Goal: Information Seeking & Learning: Learn about a topic

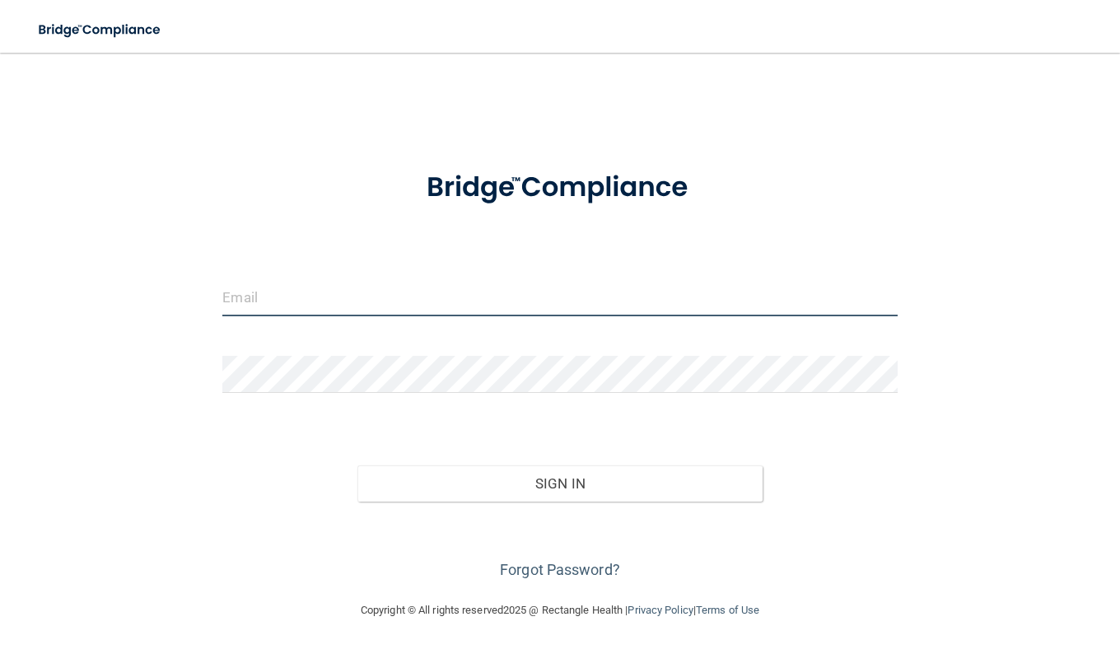
click at [376, 294] on input "email" at bounding box center [559, 297] width 675 height 37
type input "[PERSON_NAME][EMAIL_ADDRESS][PERSON_NAME][DOMAIN_NAME]"
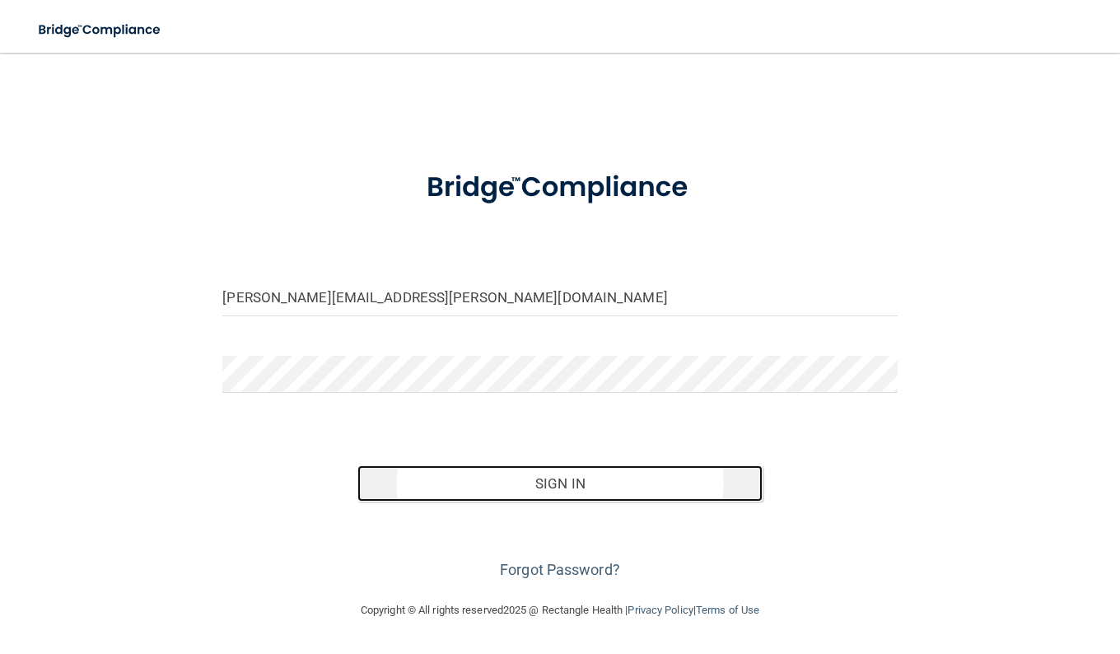
click at [563, 485] on button "Sign In" at bounding box center [560, 483] width 405 height 36
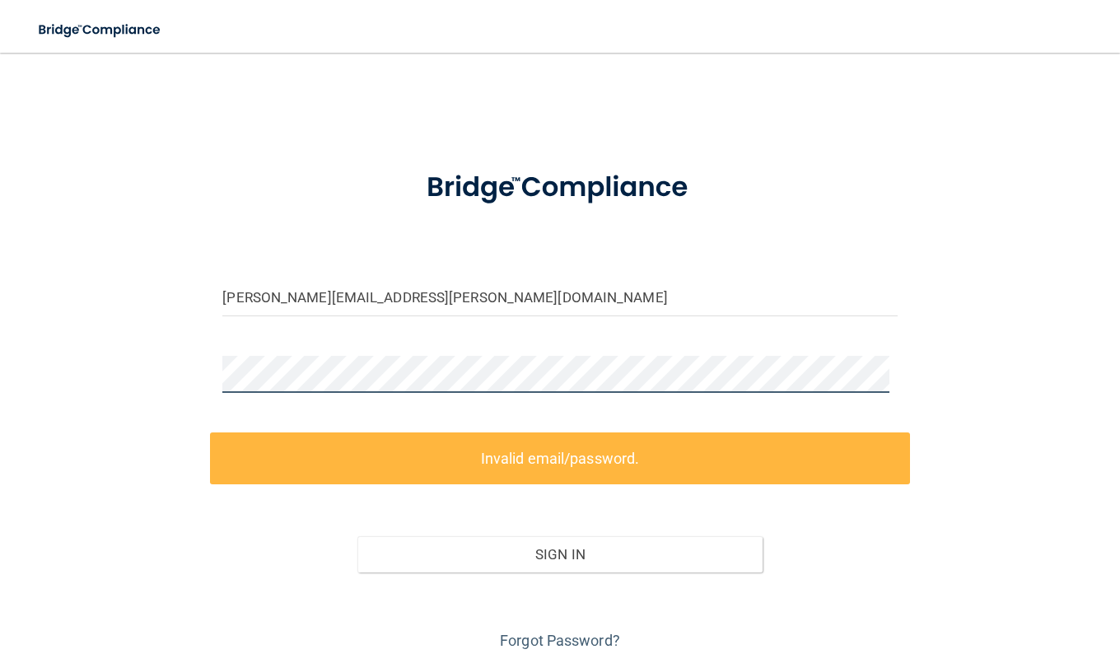
click at [105, 367] on div "[PERSON_NAME][EMAIL_ADDRESS][PERSON_NAME][DOMAIN_NAME] Invalid email/password. …" at bounding box center [560, 361] width 1055 height 585
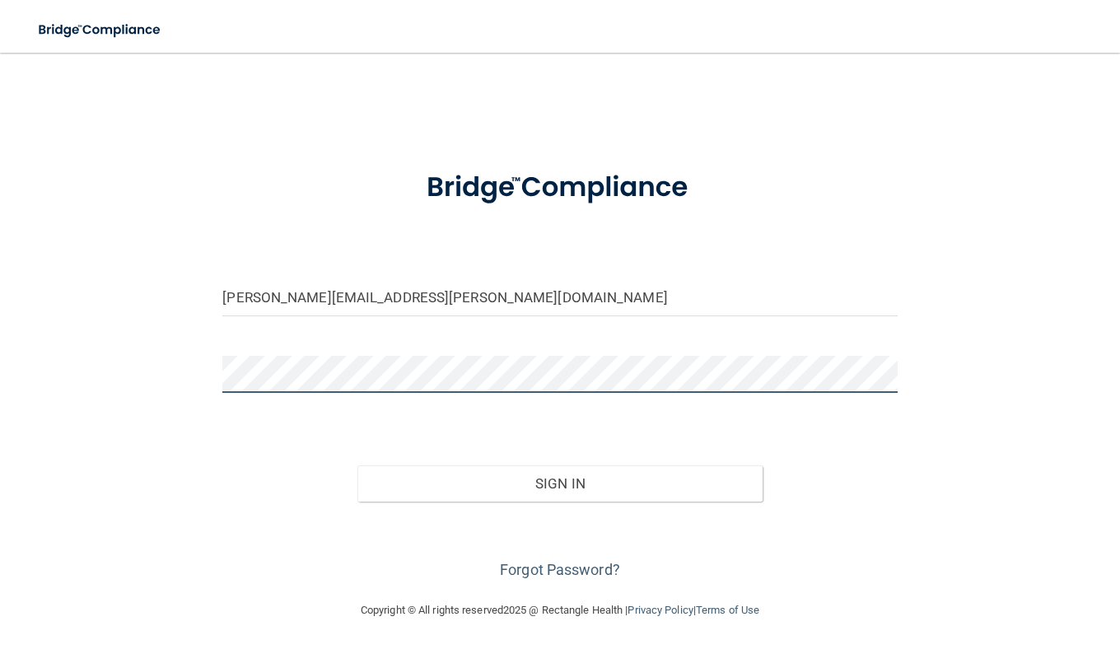
click at [358, 465] on button "Sign In" at bounding box center [560, 483] width 405 height 36
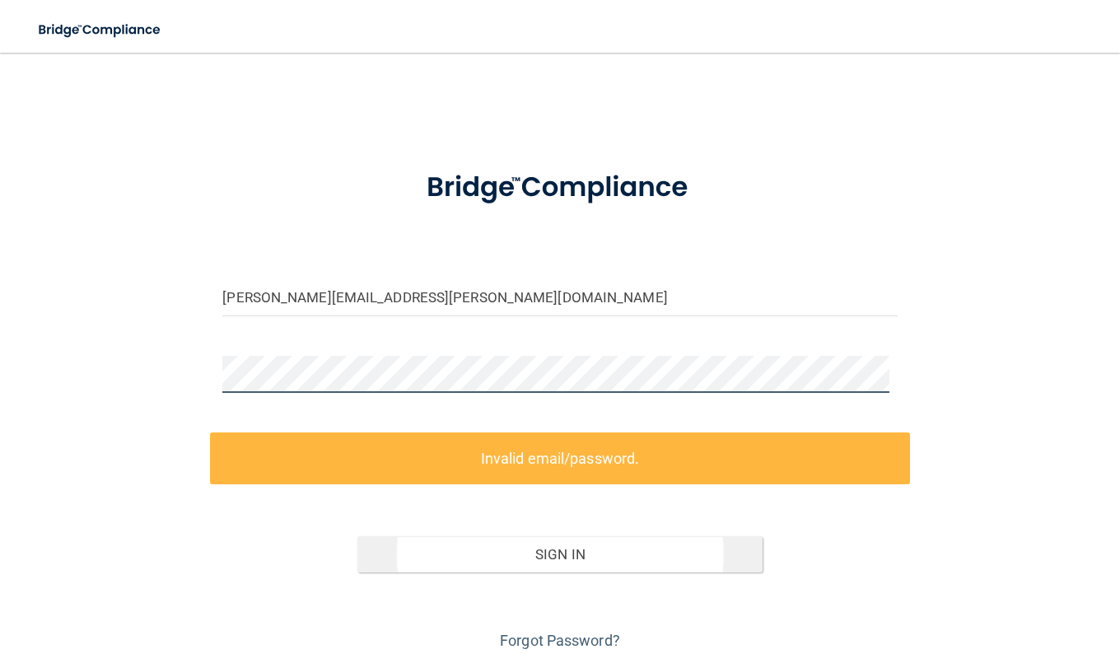
scroll to position [65, 0]
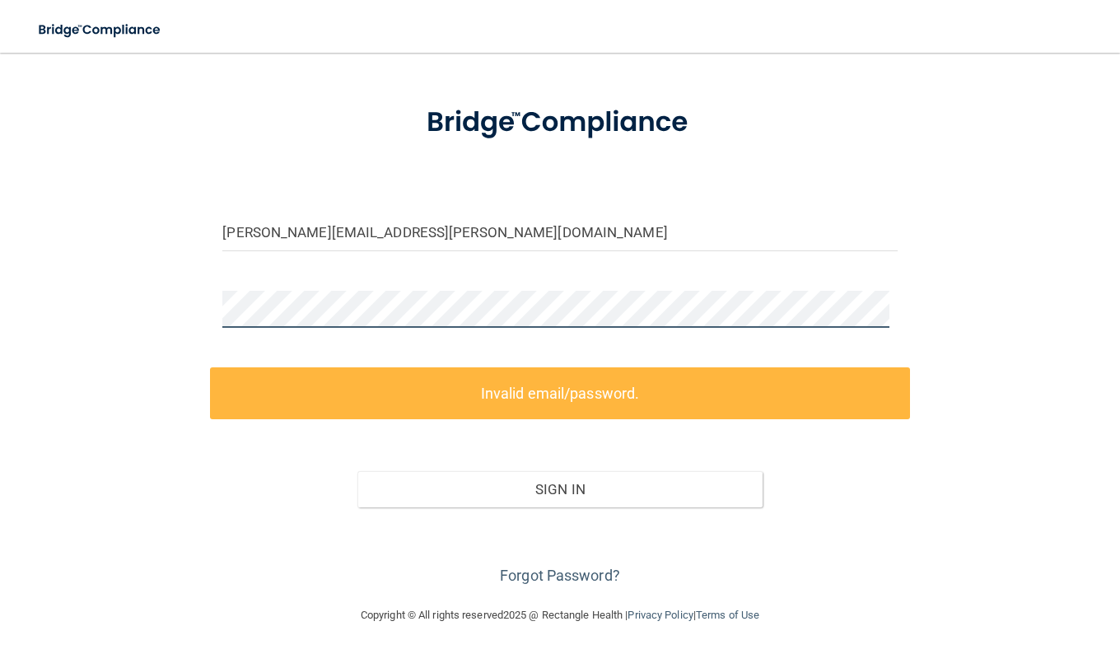
click at [133, 310] on div "[PERSON_NAME][EMAIL_ADDRESS][PERSON_NAME][DOMAIN_NAME] Invalid email/password. …" at bounding box center [560, 296] width 1055 height 585
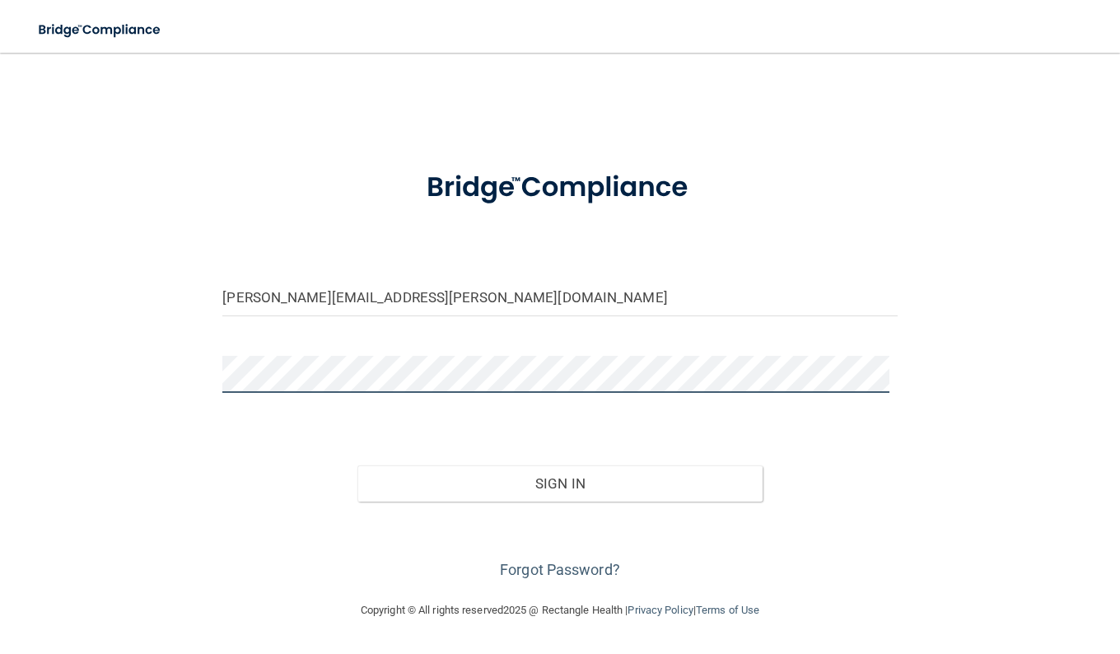
scroll to position [0, 0]
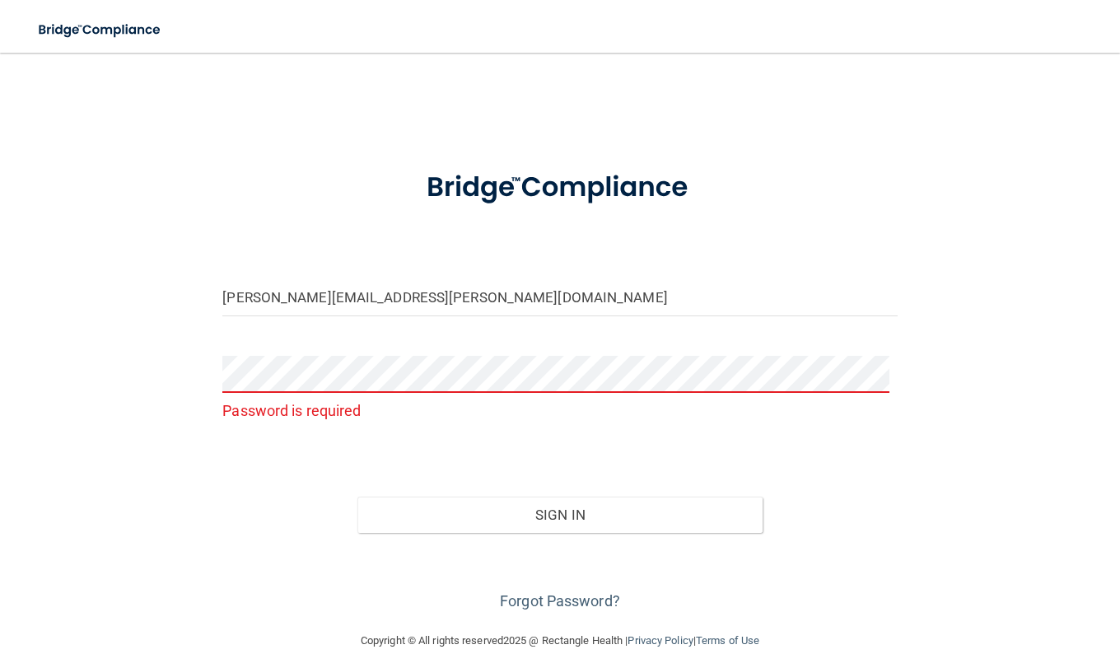
click at [104, 283] on div "[PERSON_NAME][EMAIL_ADDRESS][PERSON_NAME][DOMAIN_NAME] Password is required Inv…" at bounding box center [560, 341] width 1055 height 545
click at [557, 599] on link "Forgot Password?" at bounding box center [560, 600] width 120 height 17
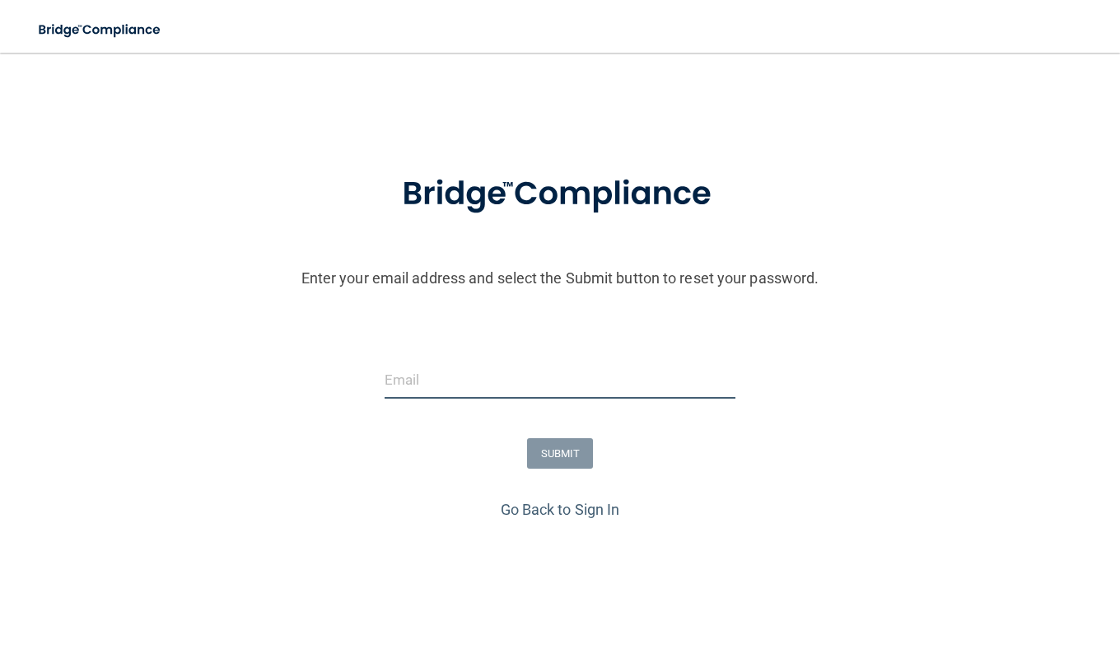
click at [517, 373] on input "email" at bounding box center [561, 380] width 352 height 37
drag, startPoint x: 517, startPoint y: 373, endPoint x: 524, endPoint y: 380, distance: 9.9
click at [524, 380] on input "email" at bounding box center [561, 380] width 352 height 37
type input "[PERSON_NAME][EMAIL_ADDRESS][PERSON_NAME][DOMAIN_NAME]"
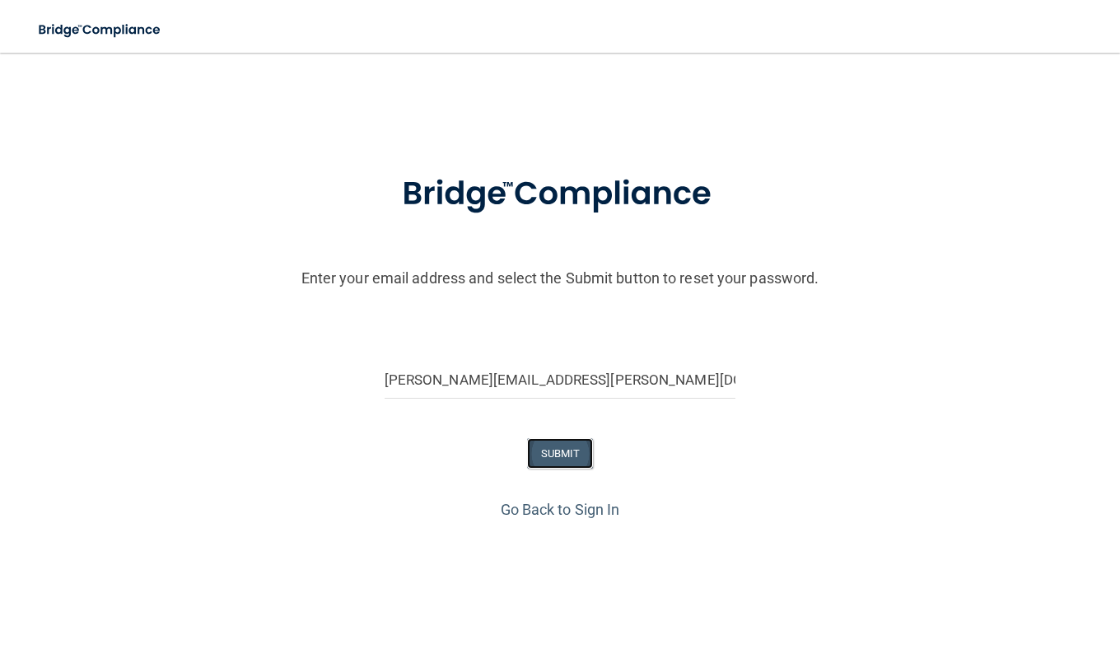
click at [559, 450] on button "SUBMIT" at bounding box center [560, 453] width 67 height 30
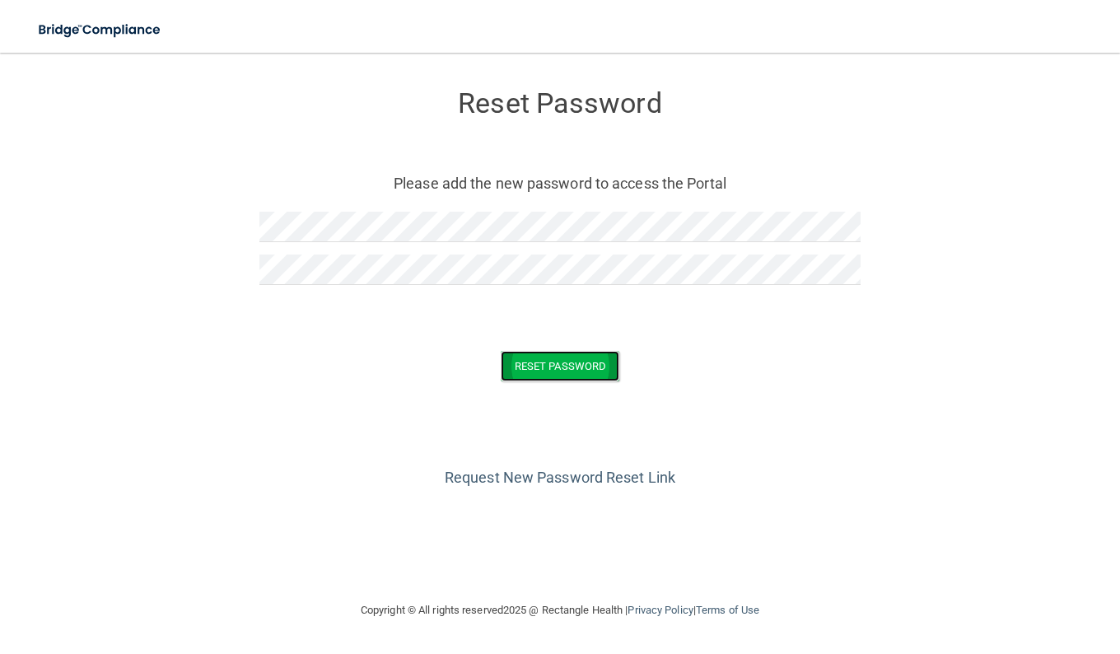
click at [578, 368] on button "Reset Password" at bounding box center [560, 366] width 119 height 30
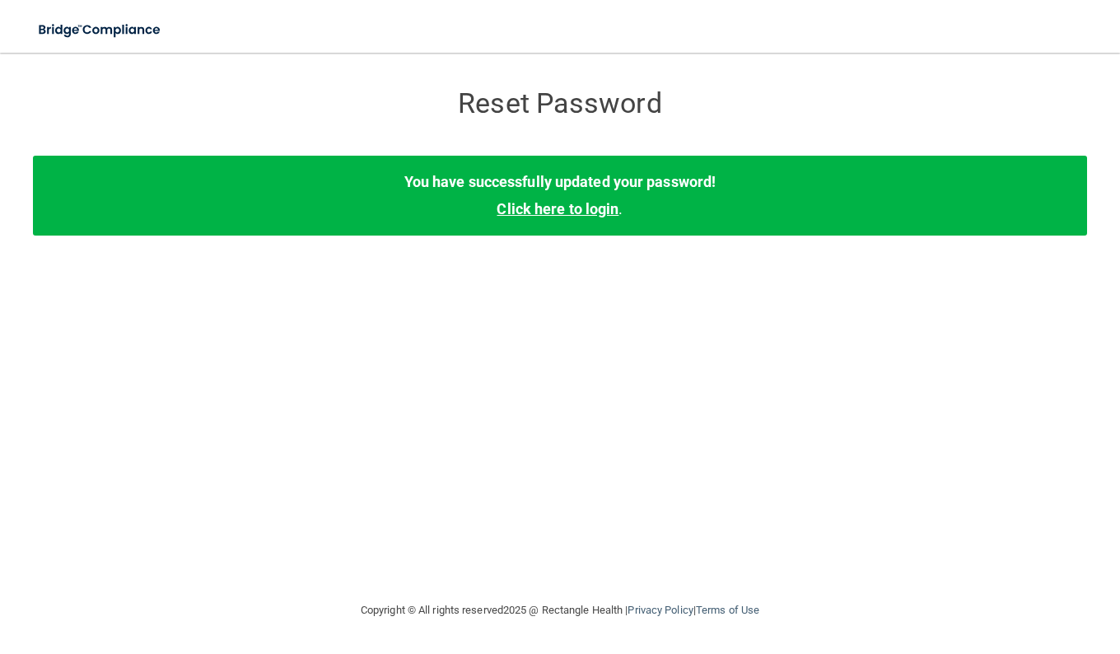
click at [590, 209] on link "Click here to login" at bounding box center [558, 208] width 122 height 17
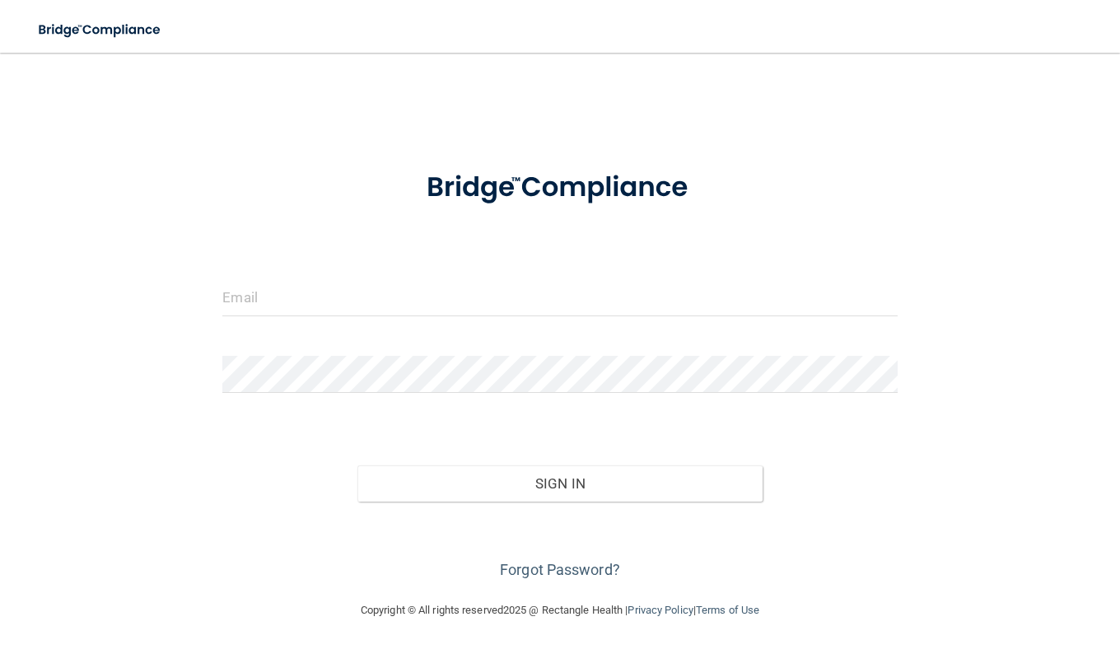
drag, startPoint x: 928, startPoint y: 4, endPoint x: 1009, endPoint y: 54, distance: 95.8
click at [1009, 54] on main "Invalid email/password. You don't have permission to access that page. Sign In …" at bounding box center [560, 353] width 1120 height 601
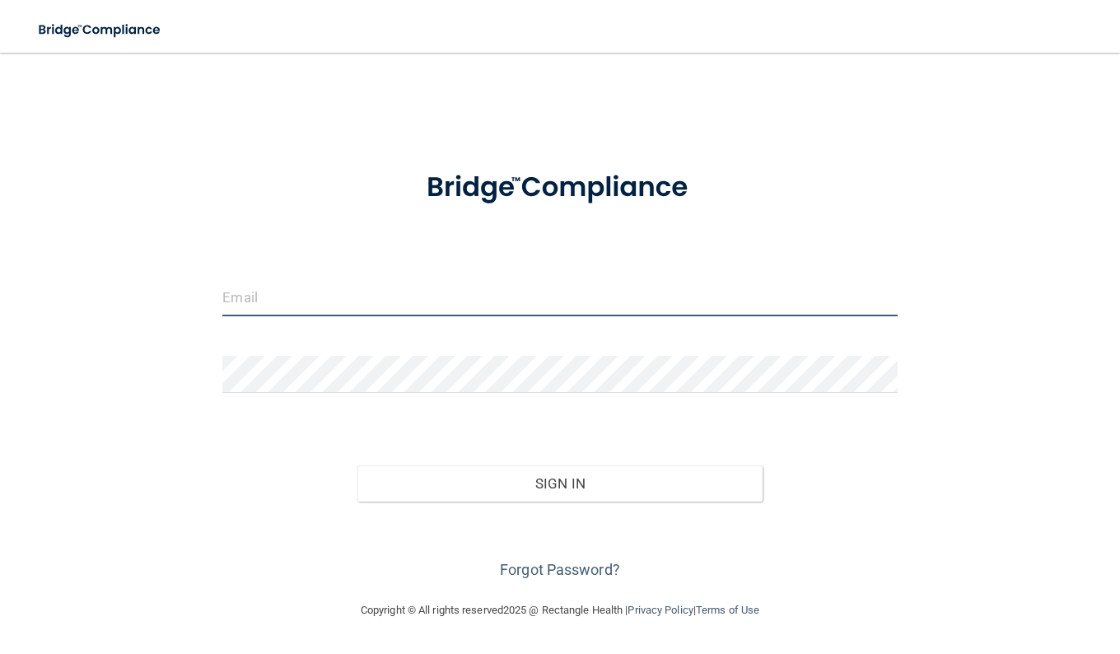
click at [541, 295] on input "email" at bounding box center [559, 297] width 675 height 37
type input "[PERSON_NAME][EMAIL_ADDRESS][PERSON_NAME][DOMAIN_NAME]"
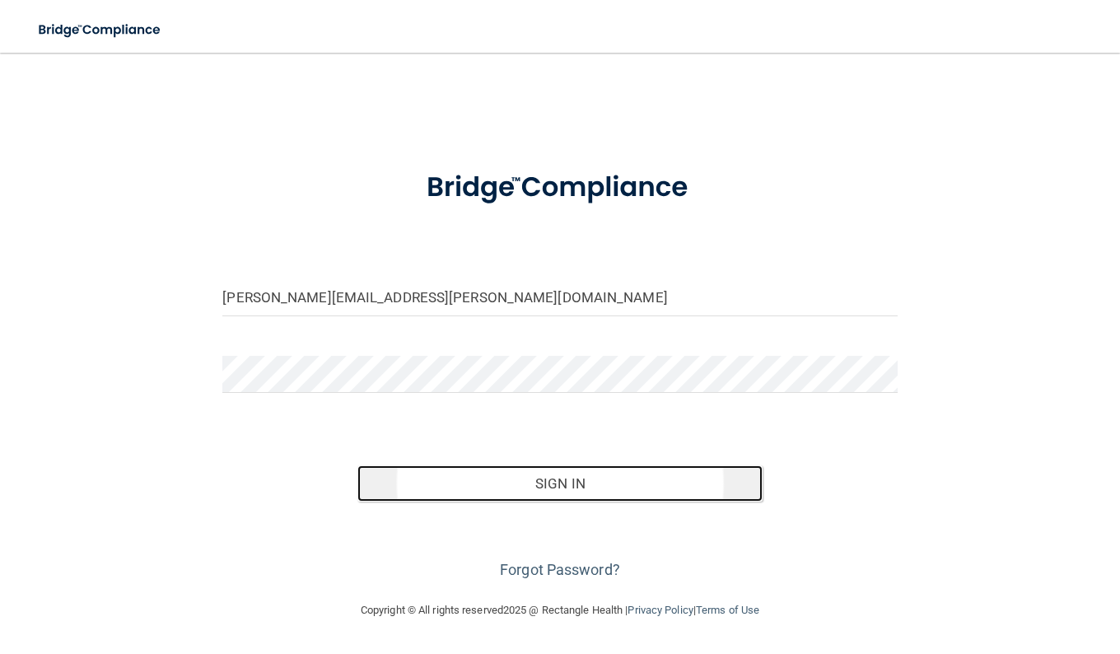
click at [515, 485] on button "Sign In" at bounding box center [560, 483] width 405 height 36
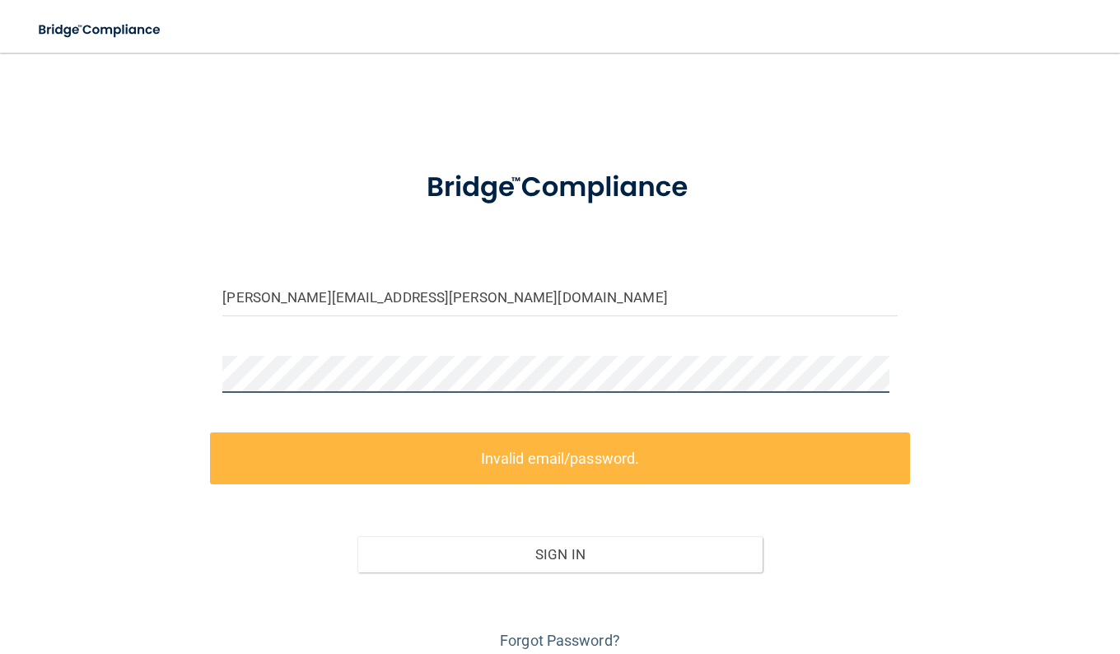
click at [127, 349] on div "[PERSON_NAME][EMAIL_ADDRESS][PERSON_NAME][DOMAIN_NAME] Invalid email/password. …" at bounding box center [560, 361] width 1055 height 585
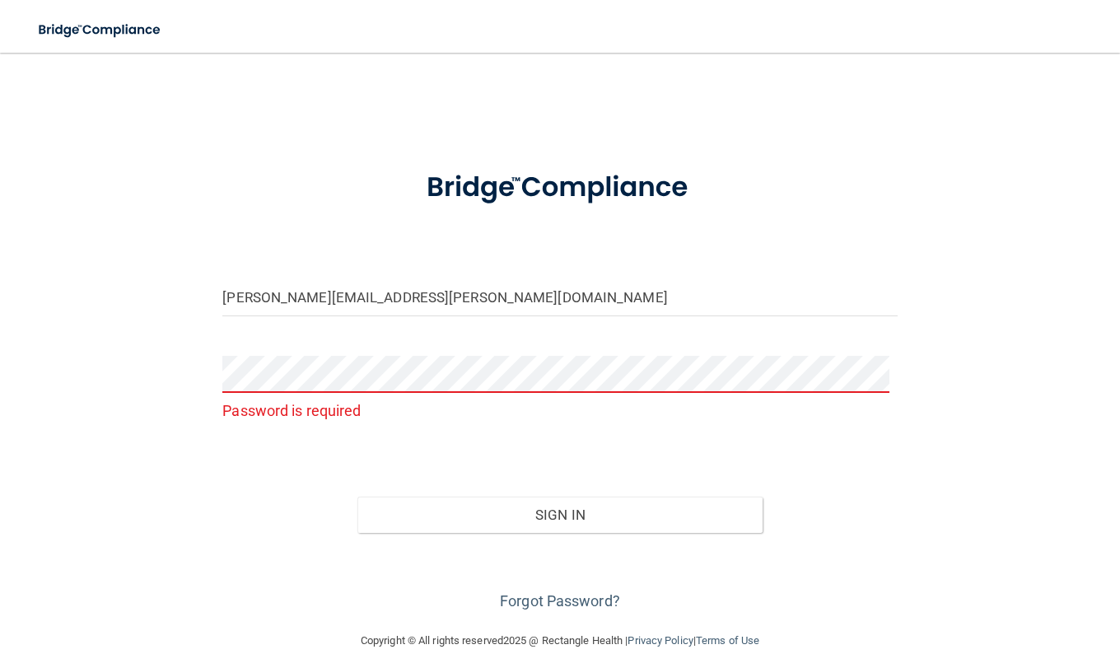
click at [159, 344] on div "[PERSON_NAME][EMAIL_ADDRESS][PERSON_NAME][DOMAIN_NAME] Password is required Inv…" at bounding box center [560, 341] width 1055 height 545
click at [362, 399] on p "Password is required" at bounding box center [559, 410] width 675 height 27
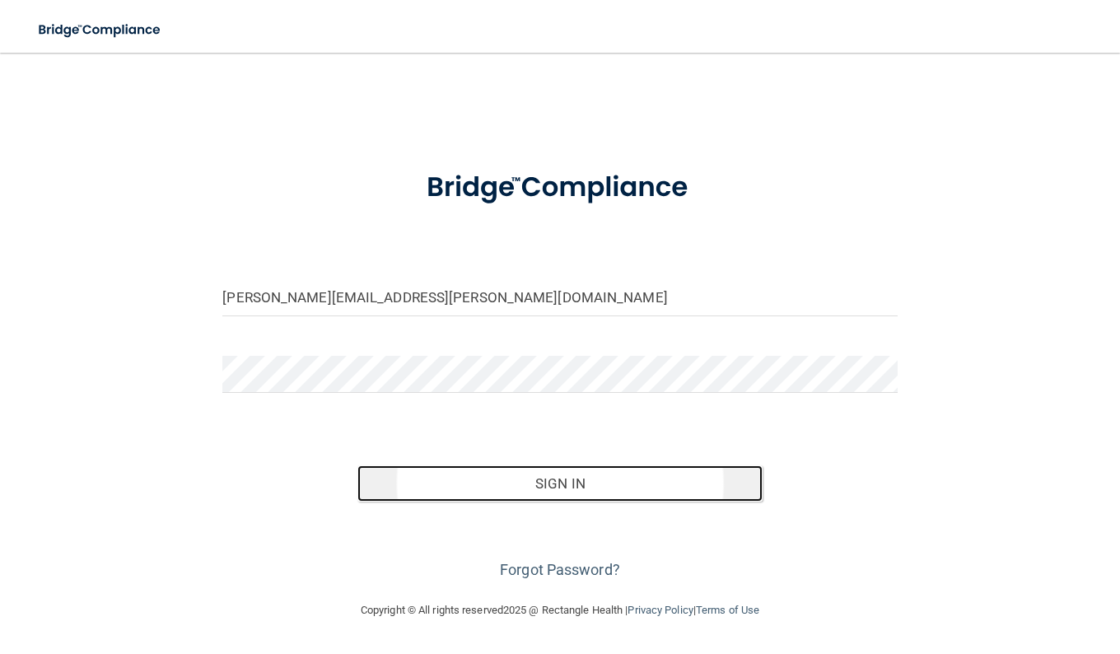
click at [574, 481] on button "Sign In" at bounding box center [560, 483] width 405 height 36
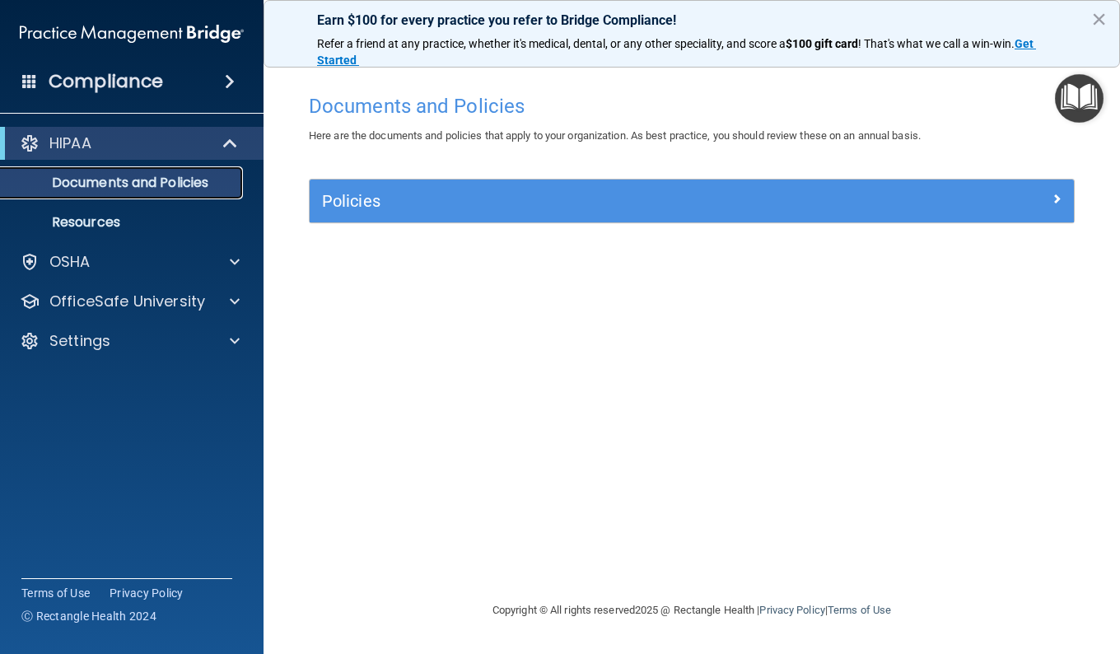
click at [180, 185] on p "Documents and Policies" at bounding box center [123, 183] width 225 height 16
click at [132, 305] on p "OfficeSafe University" at bounding box center [127, 302] width 156 height 20
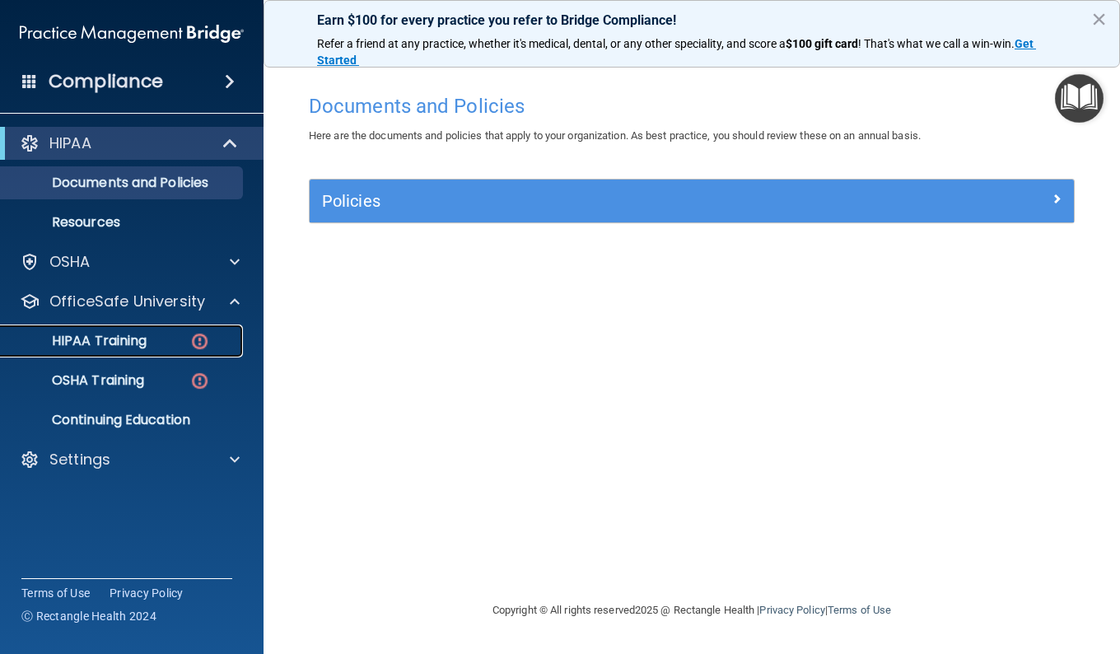
click at [144, 337] on p "HIPAA Training" at bounding box center [79, 341] width 136 height 16
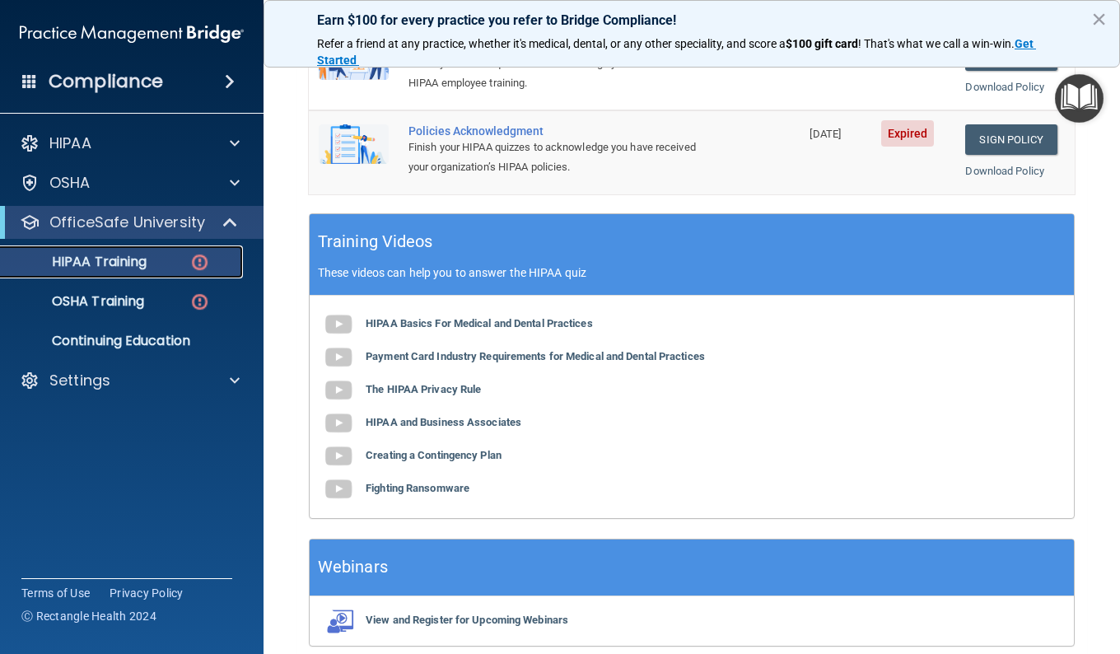
scroll to position [542, 0]
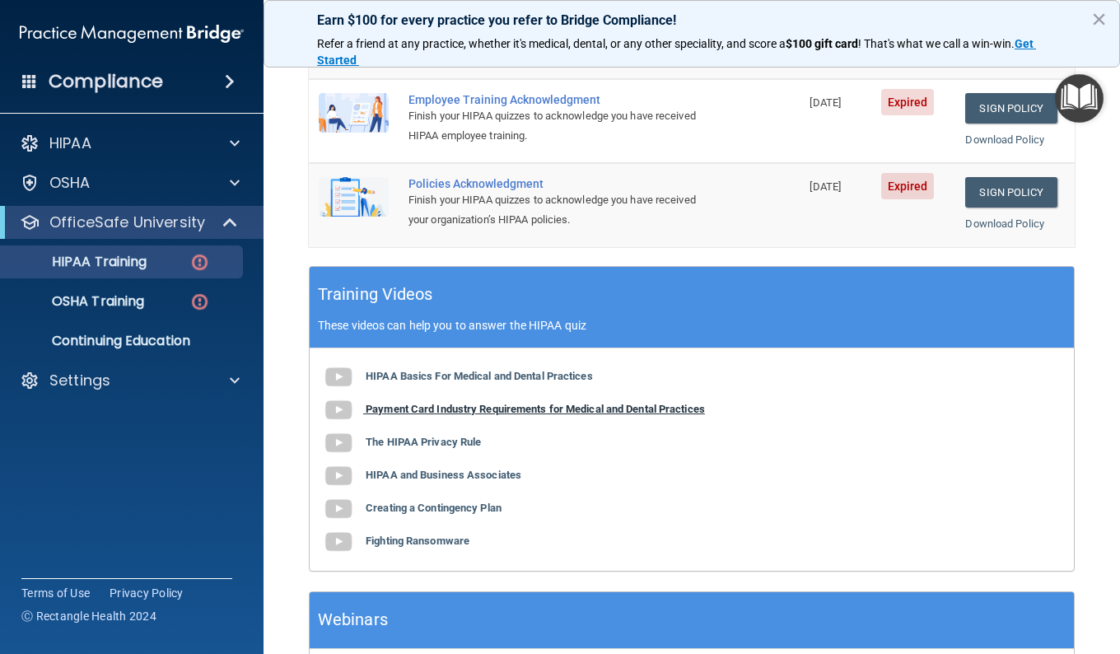
click at [494, 403] on b "Payment Card Industry Requirements for Medical and Dental Practices" at bounding box center [535, 409] width 339 height 12
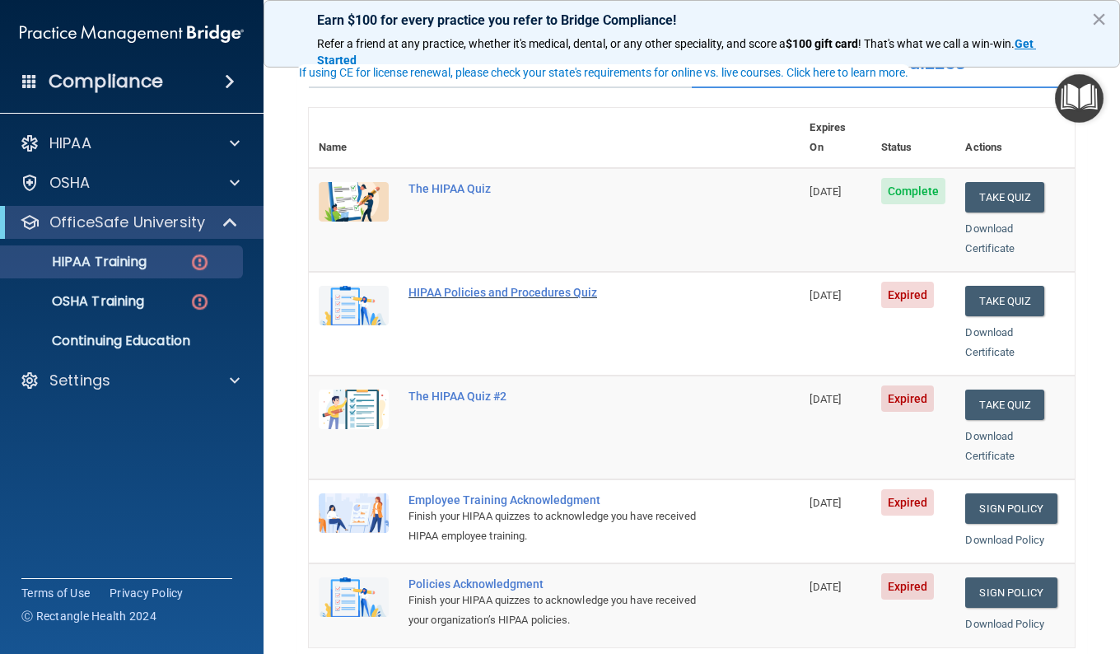
scroll to position [95, 0]
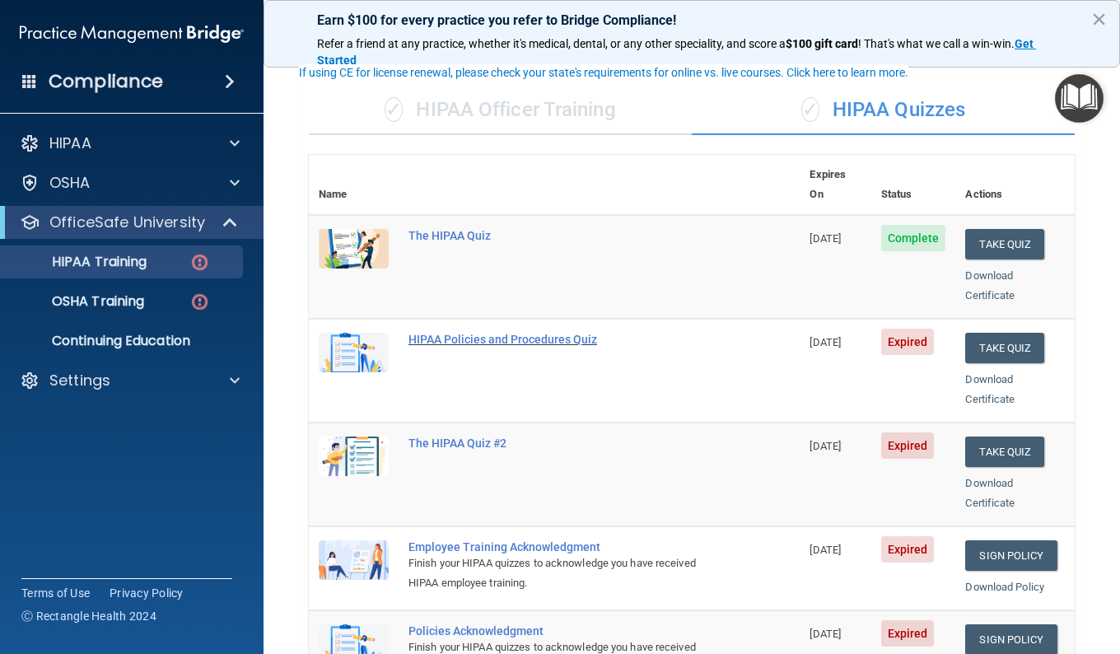
click at [573, 333] on div "HIPAA Policies and Procedures Quiz" at bounding box center [563, 339] width 309 height 13
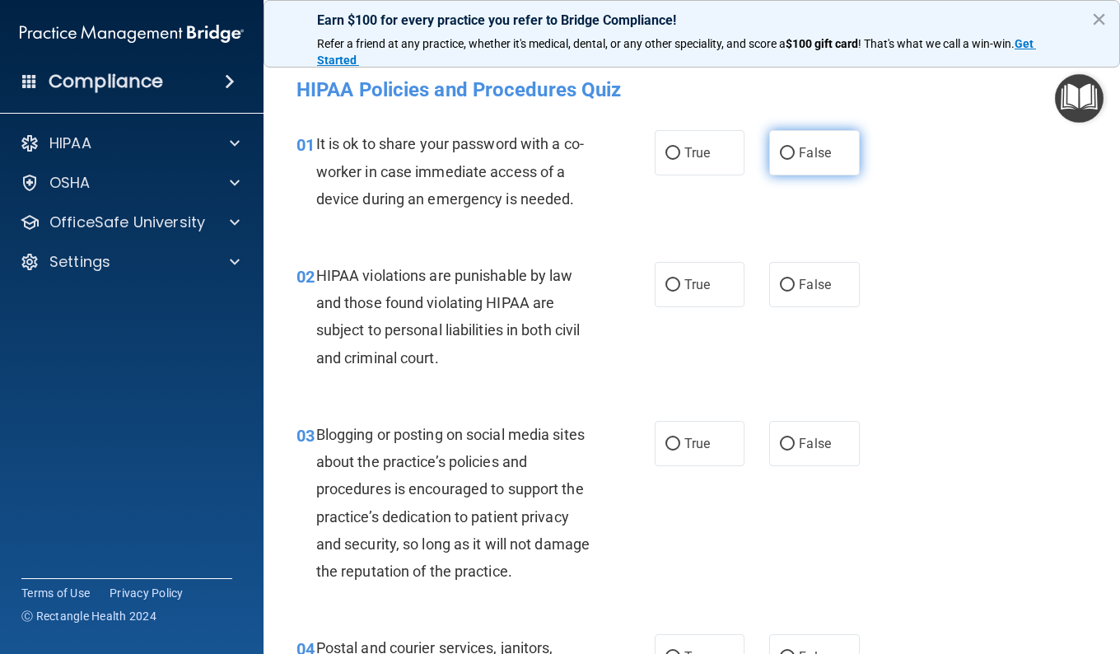
click at [807, 164] on label "False" at bounding box center [814, 152] width 90 height 45
click at [795, 160] on input "False" at bounding box center [787, 153] width 15 height 12
radio input "true"
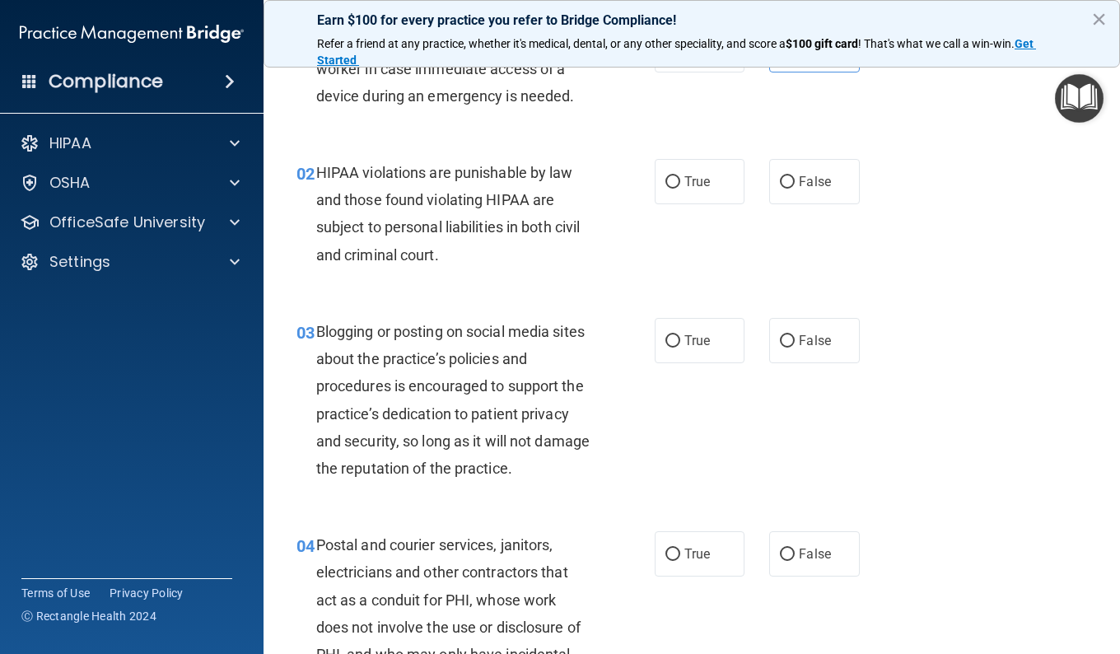
scroll to position [104, 0]
click at [660, 191] on label "True" at bounding box center [700, 180] width 90 height 45
click at [666, 188] on input "True" at bounding box center [673, 181] width 15 height 12
radio input "true"
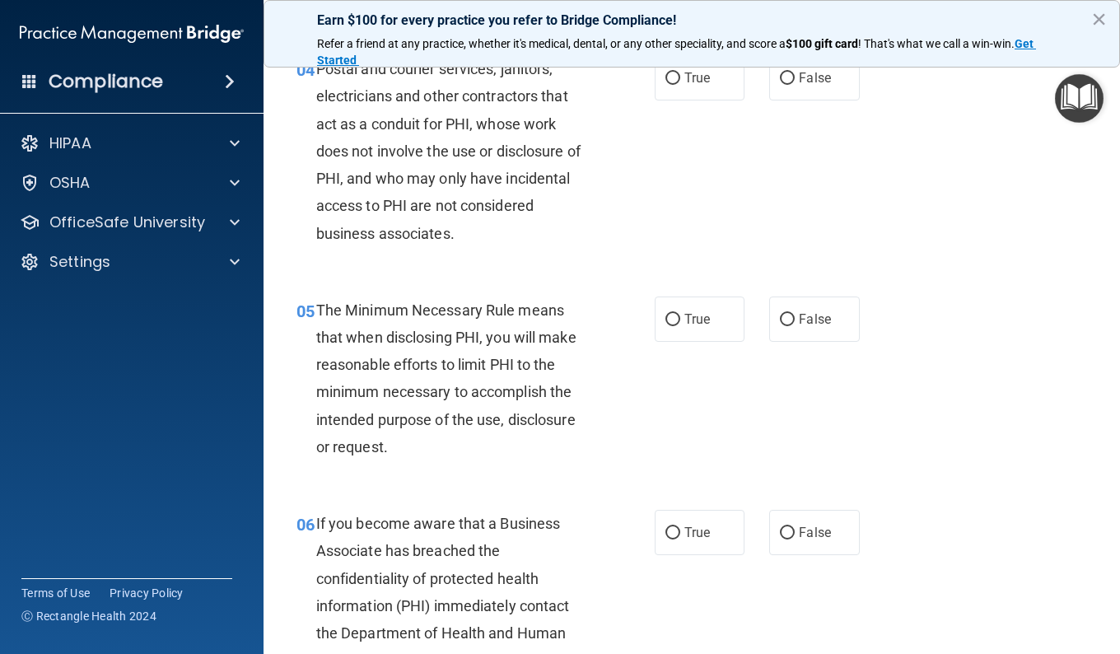
scroll to position [580, 0]
click at [676, 313] on label "True" at bounding box center [700, 318] width 90 height 45
click at [676, 313] on input "True" at bounding box center [673, 319] width 15 height 12
radio input "true"
